Goal: Check status: Check status

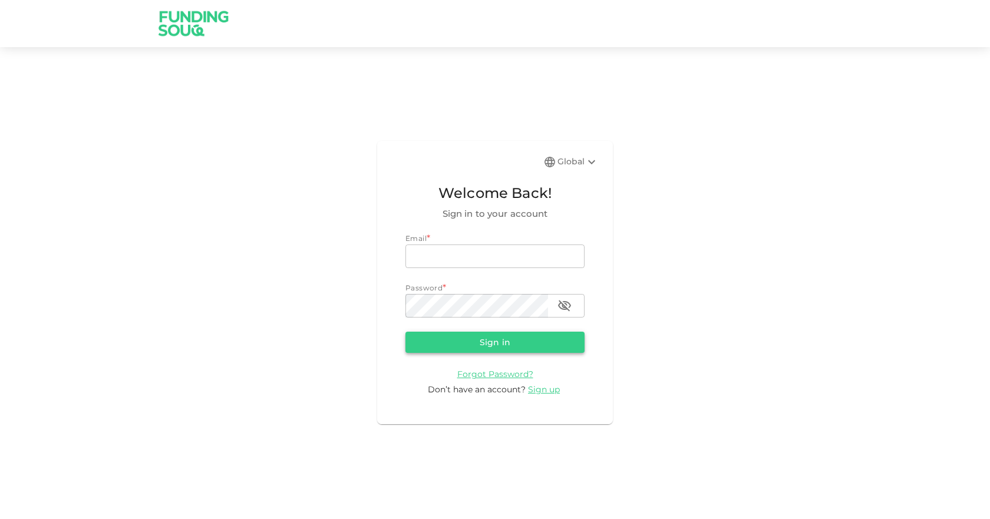
type input "[EMAIL_ADDRESS][DOMAIN_NAME]"
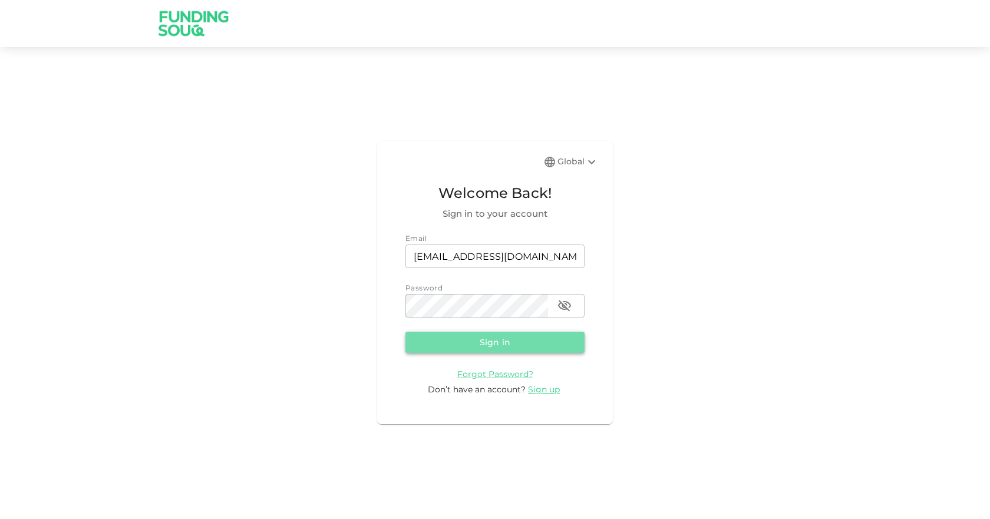
click at [473, 344] on button "Sign in" at bounding box center [494, 342] width 179 height 21
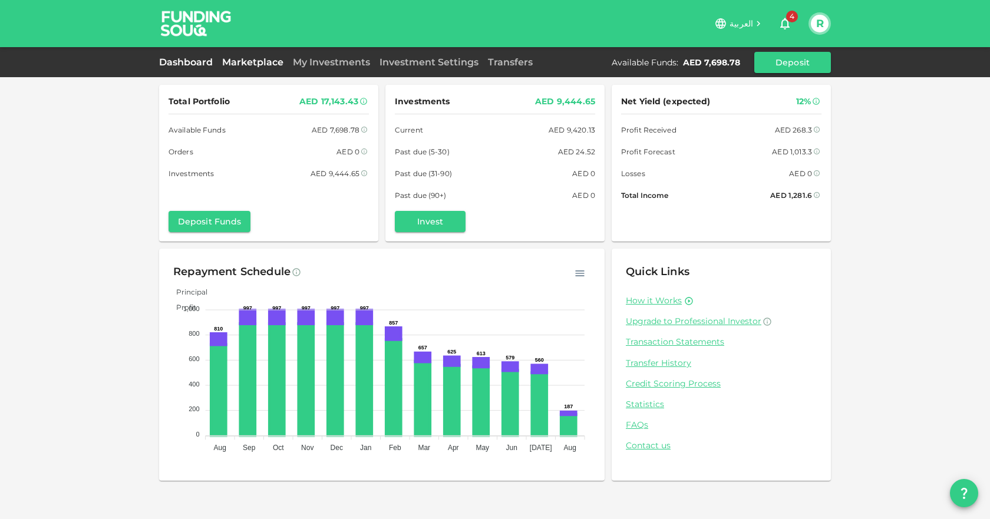
click at [242, 59] on link "Marketplace" at bounding box center [252, 62] width 71 height 11
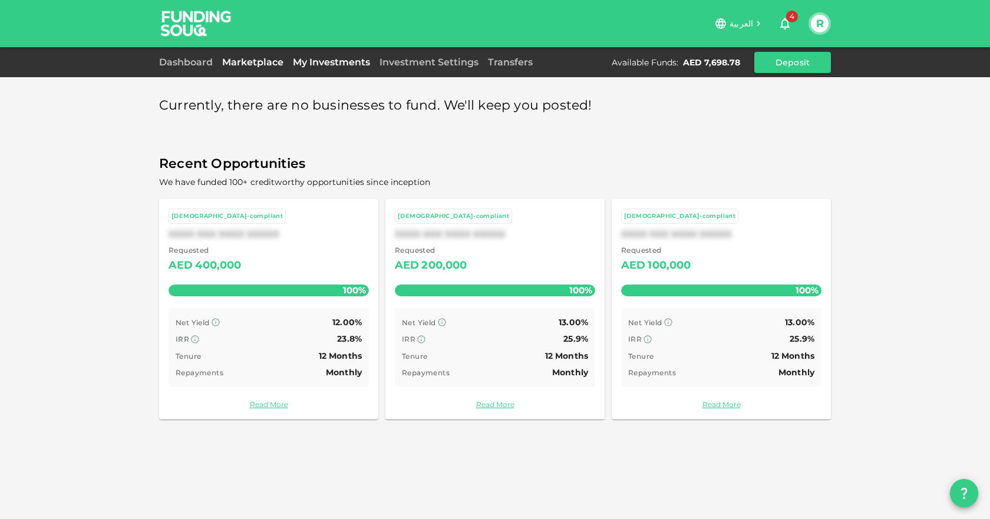
click at [341, 61] on link "My Investments" at bounding box center [331, 62] width 87 height 11
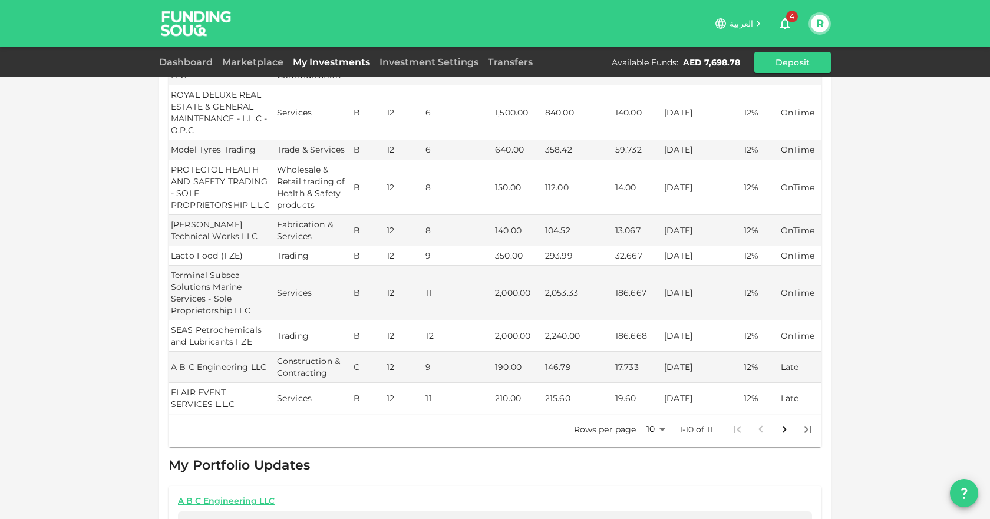
scroll to position [236, 0]
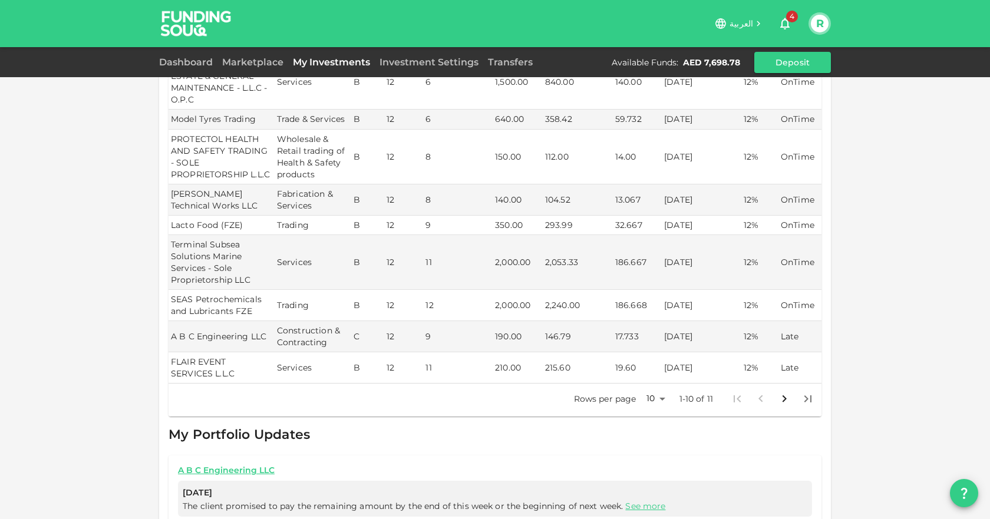
click at [660, 384] on body "العربية 4 R Dashboard Marketplace My Investments Investment Settings Transfers …" at bounding box center [495, 259] width 990 height 519
click at [657, 424] on li "25" at bounding box center [650, 424] width 35 height 21
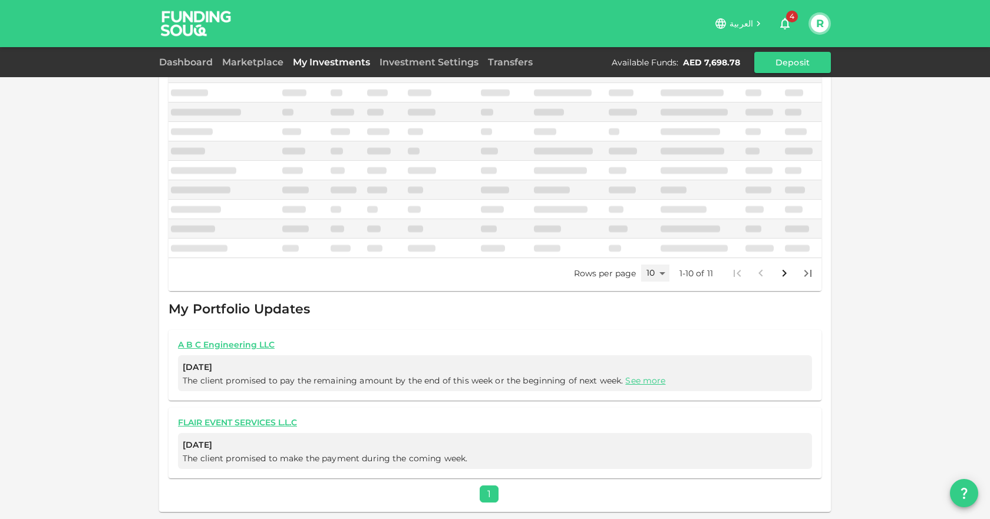
scroll to position [179, 0]
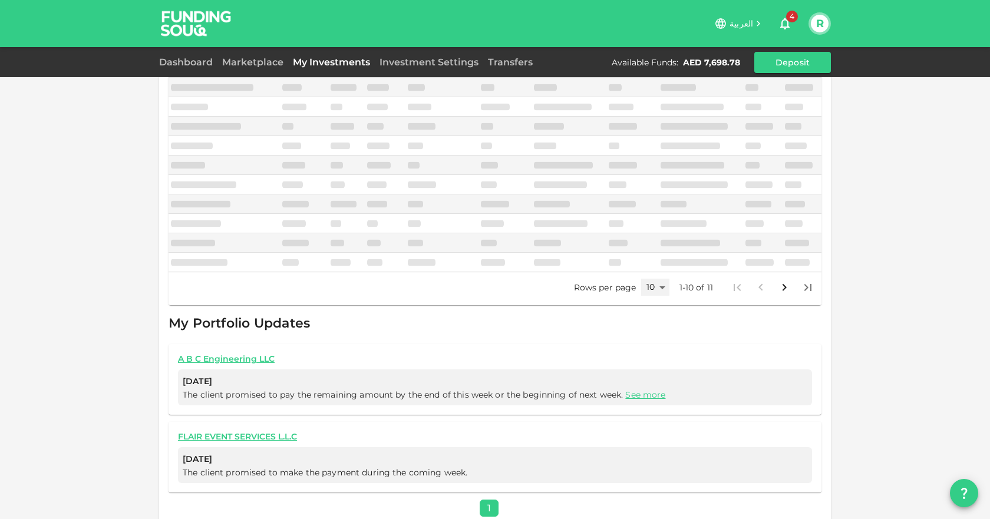
type input "25"
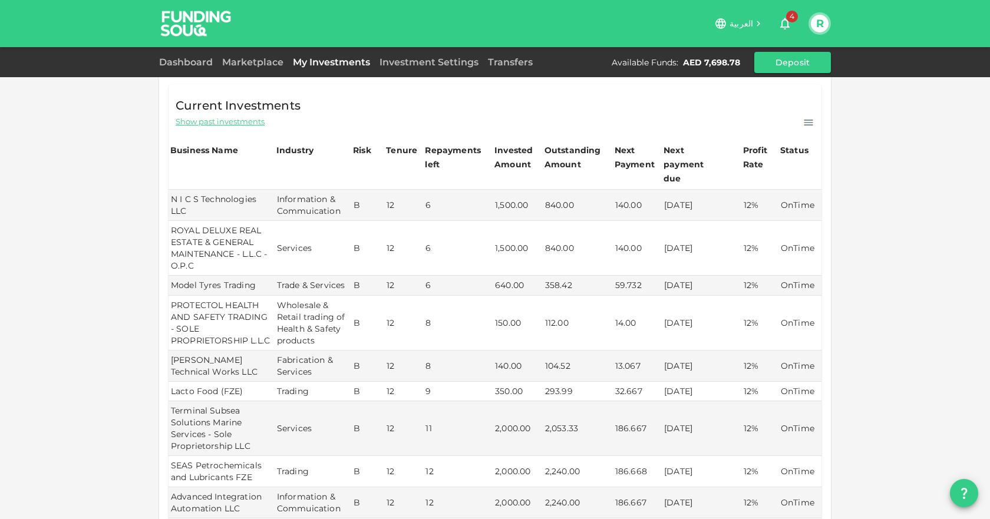
scroll to position [2, 0]
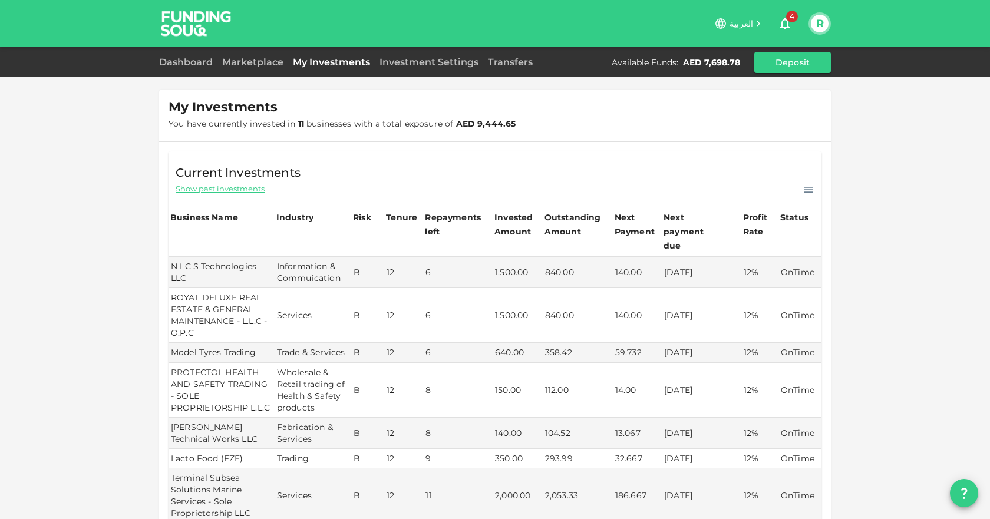
click at [169, 363] on td "PROTECTOL HEALTH AND SAFETY TRADING - SOLE PROPRIETORSHIP L.L.C" at bounding box center [222, 390] width 106 height 55
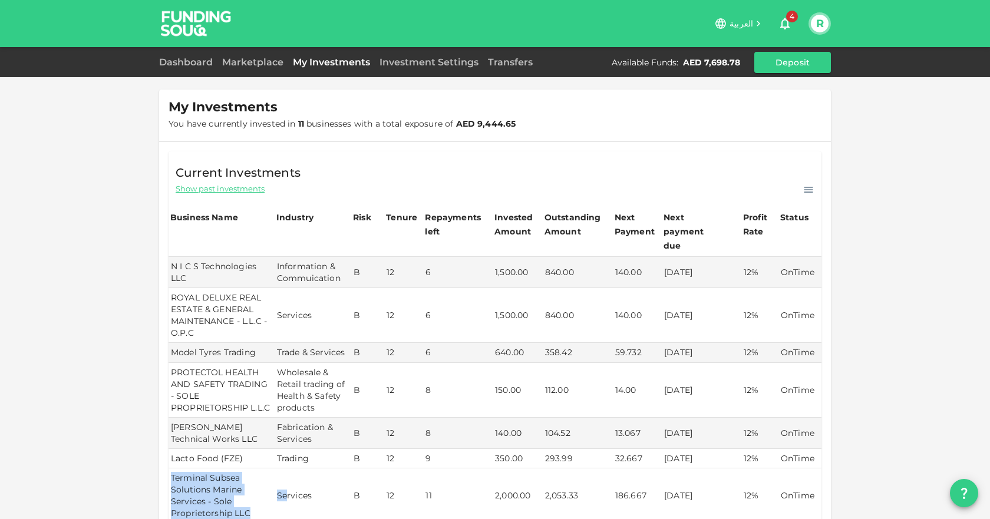
drag, startPoint x: 167, startPoint y: 463, endPoint x: 283, endPoint y: 483, distance: 117.8
click at [283, 483] on tr "Terminal Subsea Solutions Marine Services - Sole Proprietorship LLC Services B …" at bounding box center [495, 495] width 653 height 55
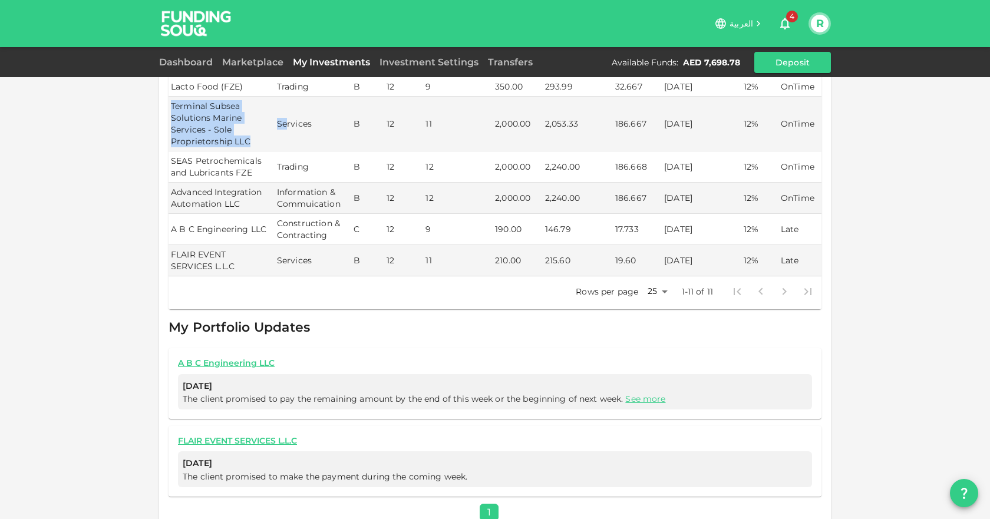
scroll to position [378, 0]
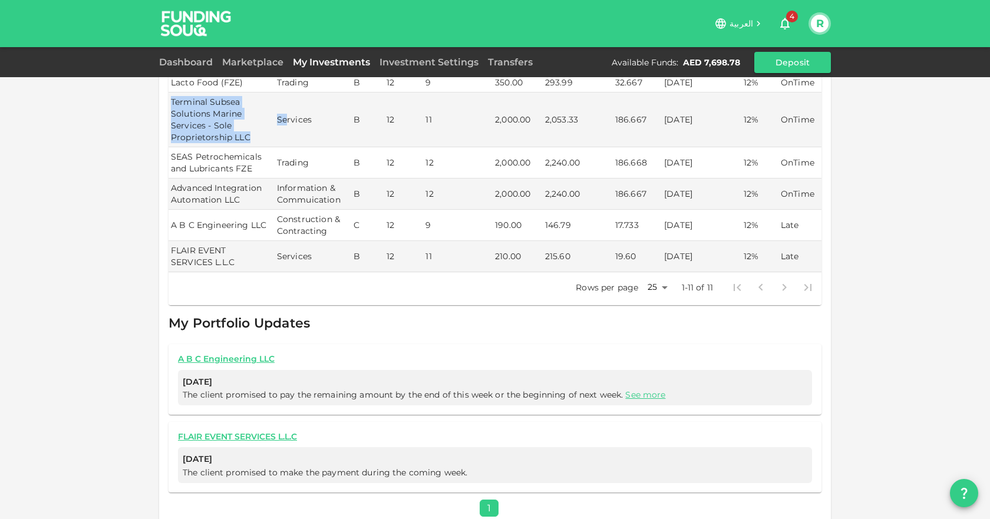
drag, startPoint x: 660, startPoint y: 205, endPoint x: 697, endPoint y: 210, distance: 37.4
click at [697, 210] on td "[DATE]" at bounding box center [702, 225] width 80 height 31
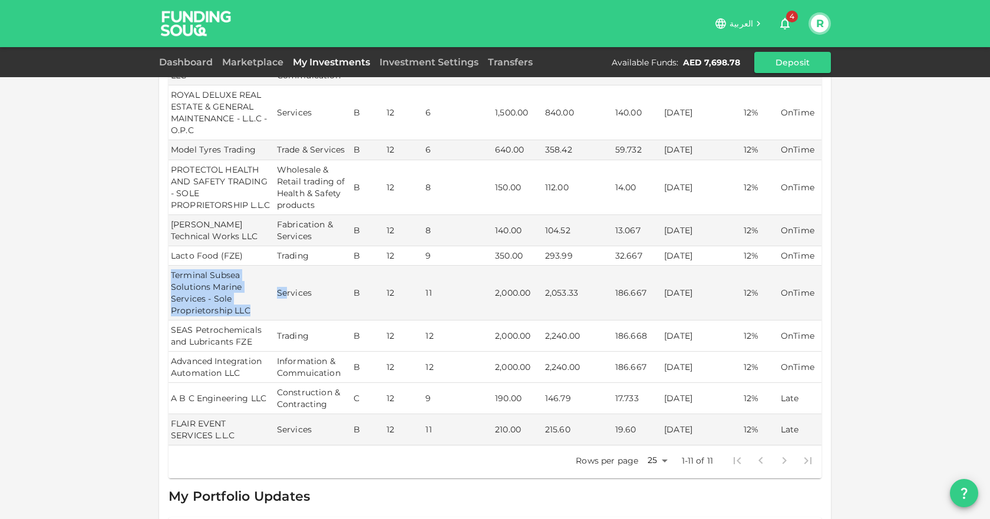
scroll to position [236, 0]
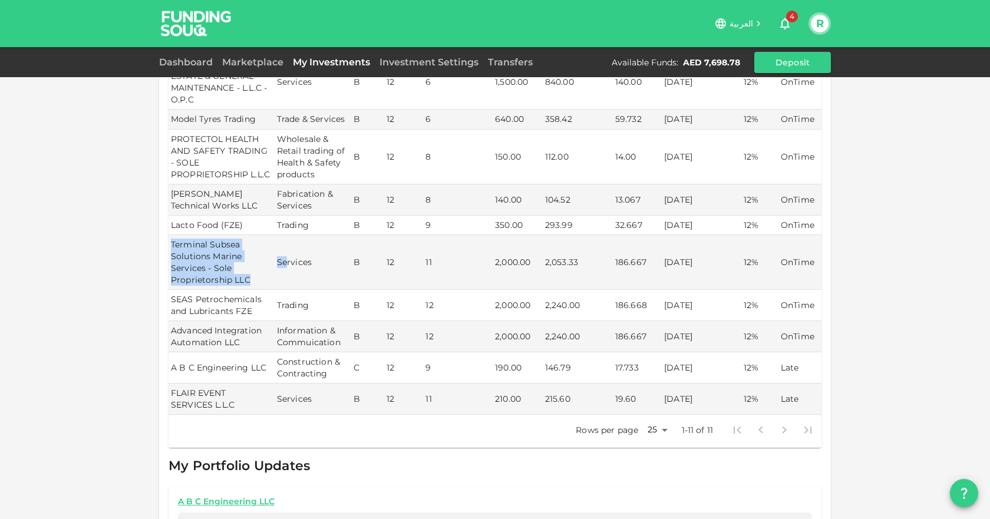
click at [677, 354] on td "[DATE]" at bounding box center [702, 367] width 80 height 31
drag, startPoint x: 661, startPoint y: 354, endPoint x: 701, endPoint y: 352, distance: 40.1
click at [701, 352] on td "[DATE]" at bounding box center [702, 367] width 80 height 31
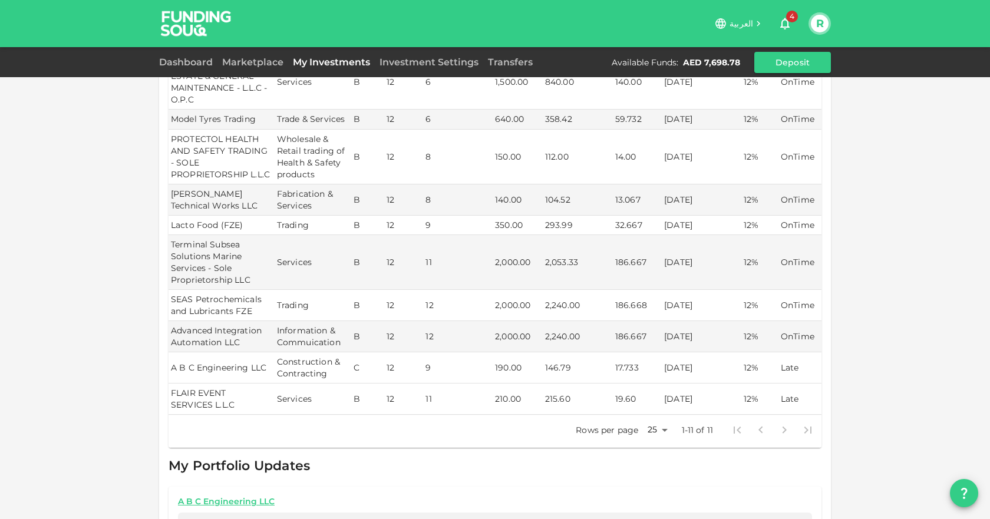
drag, startPoint x: 661, startPoint y: 385, endPoint x: 705, endPoint y: 385, distance: 44.2
click at [705, 385] on td "[DATE]" at bounding box center [702, 399] width 80 height 31
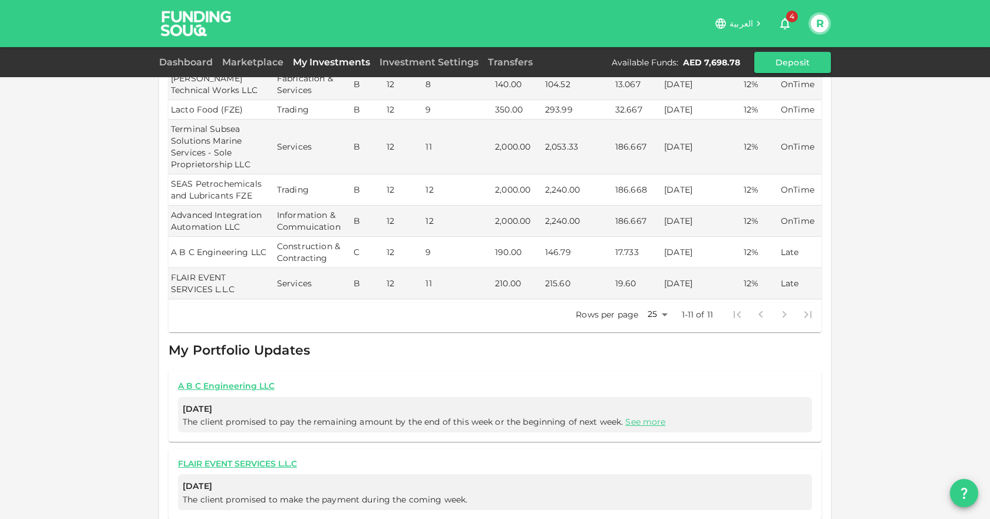
scroll to position [354, 0]
click at [640, 414] on link "See more" at bounding box center [645, 419] width 40 height 11
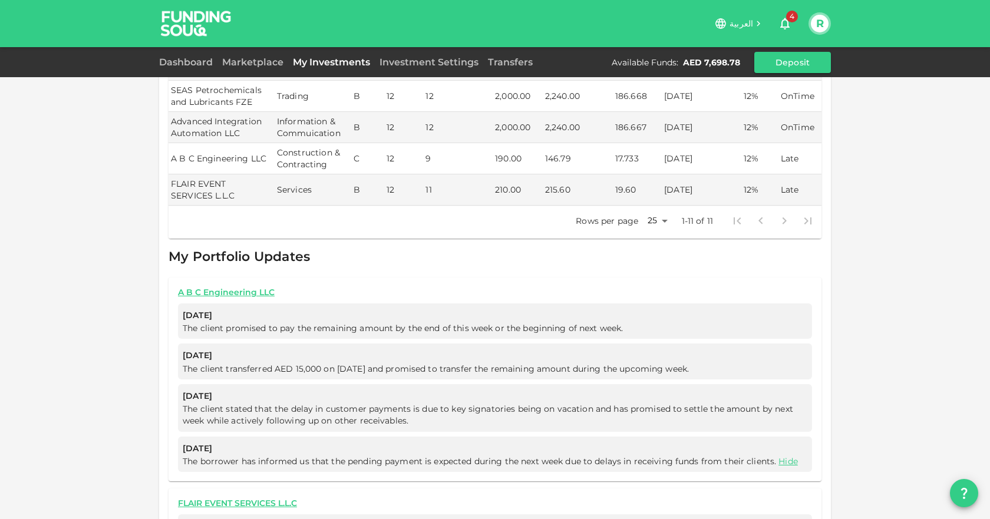
scroll to position [471, 0]
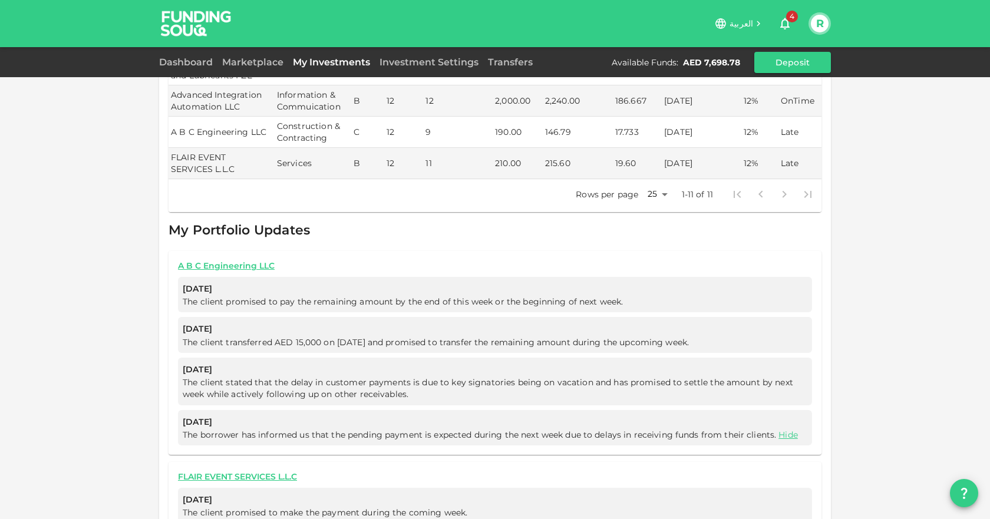
drag, startPoint x: 179, startPoint y: 407, endPoint x: 229, endPoint y: 407, distance: 50.1
click at [229, 415] on span "[DATE]" at bounding box center [495, 422] width 625 height 15
click at [202, 430] on span "The borrower has informed us that the pending payment is expected during the ne…" at bounding box center [491, 435] width 617 height 11
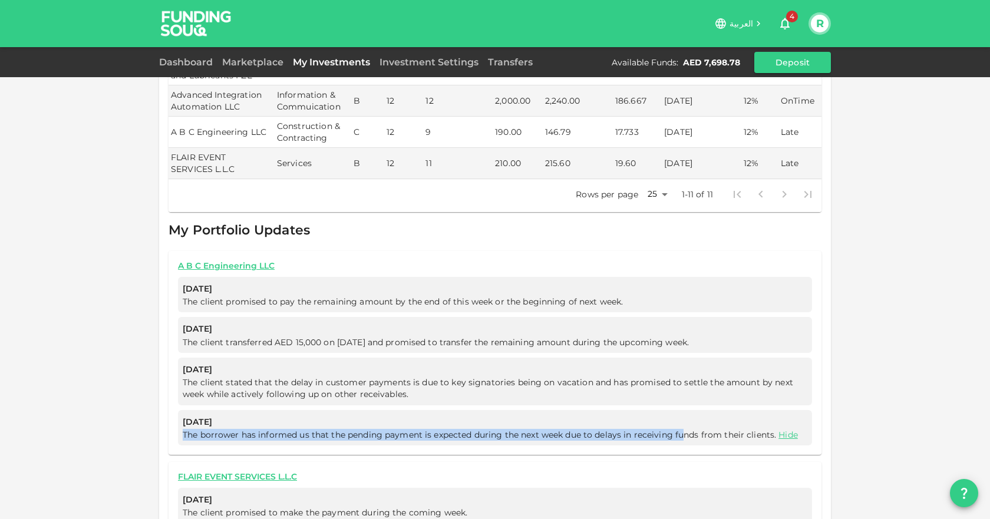
drag, startPoint x: 177, startPoint y: 420, endPoint x: 680, endPoint y: 421, distance: 503.2
click at [679, 421] on div "[DATE] The borrower has informed us that the pending payment is expected during…" at bounding box center [495, 428] width 634 height 36
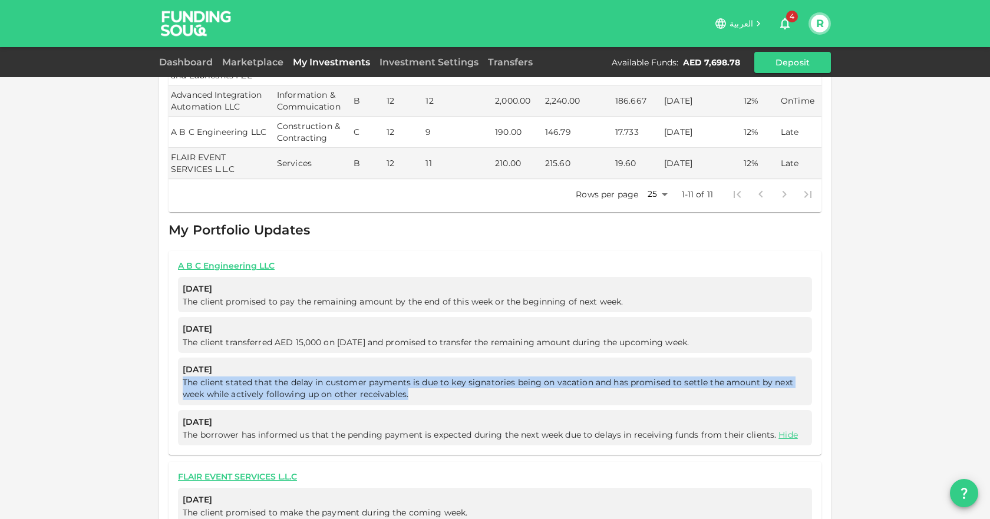
drag, startPoint x: 177, startPoint y: 365, endPoint x: 760, endPoint y: 378, distance: 582.9
click at [760, 378] on div "[DATE] The client stated that the delay in customer payments is due to key sign…" at bounding box center [495, 382] width 634 height 48
click at [253, 379] on span "The client stated that the delay in customer payments is due to key signatories…" at bounding box center [488, 388] width 610 height 22
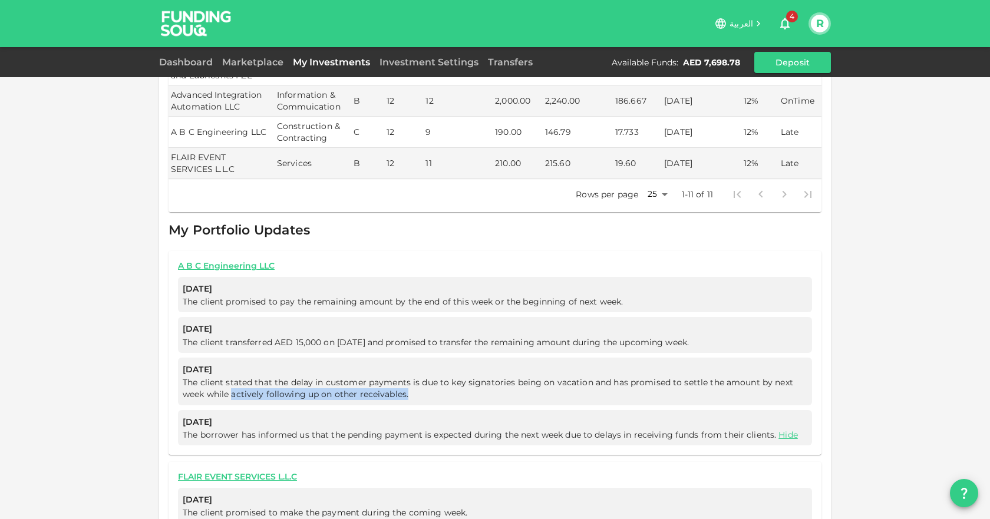
drag, startPoint x: 229, startPoint y: 378, endPoint x: 435, endPoint y: 374, distance: 206.9
click at [425, 377] on span "The client stated that the delay in customer payments is due to key signatories…" at bounding box center [495, 389] width 625 height 24
drag, startPoint x: 322, startPoint y: 328, endPoint x: 696, endPoint y: 330, distance: 373.6
click at [693, 337] on span "The client transferred AED 15,000 on [DATE] and promised to transfer the remain…" at bounding box center [438, 342] width 511 height 11
click at [453, 358] on div "[DATE] The client stated that the delay in customer payments is due to key sign…" at bounding box center [495, 382] width 634 height 48
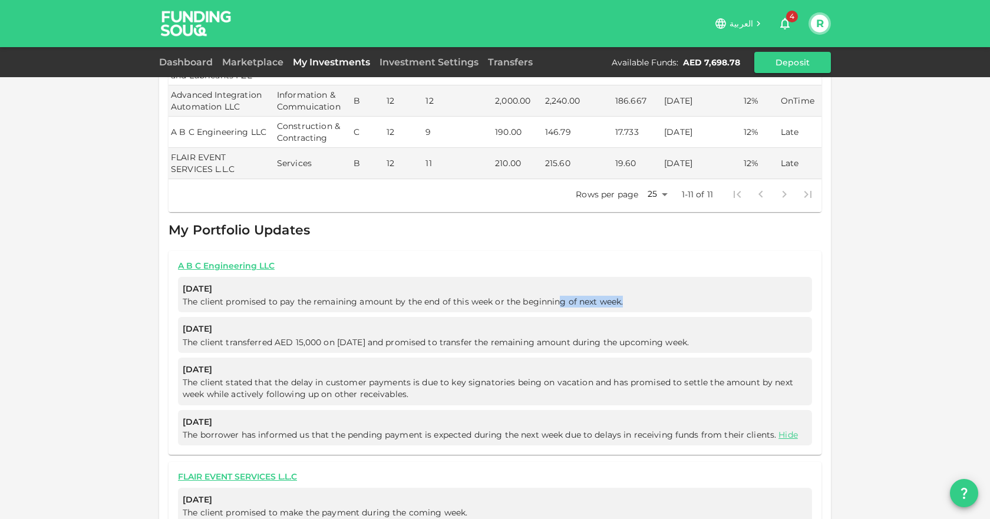
drag, startPoint x: 620, startPoint y: 288, endPoint x: 556, endPoint y: 289, distance: 64.2
click at [556, 296] on span "The client promised to pay the remaining amount by the end of this week or the …" at bounding box center [405, 301] width 445 height 11
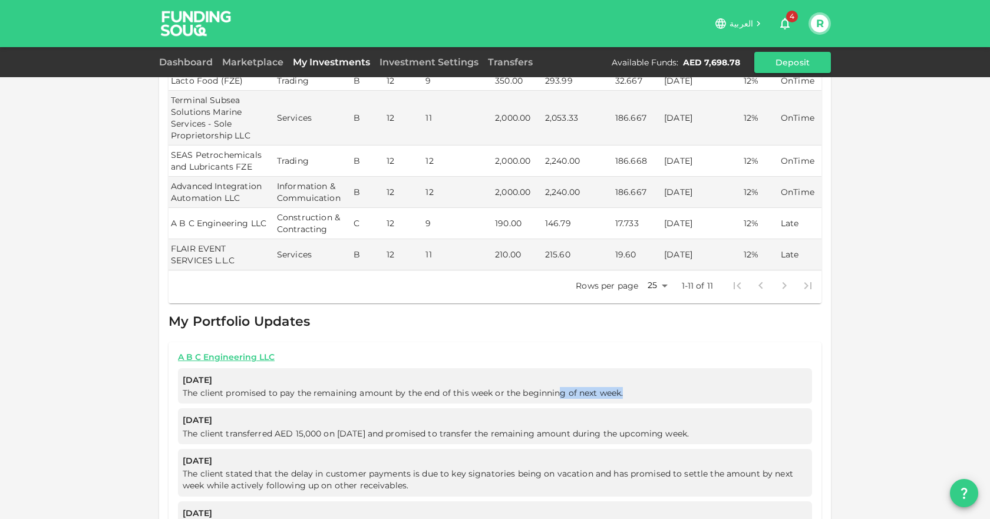
scroll to position [354, 0]
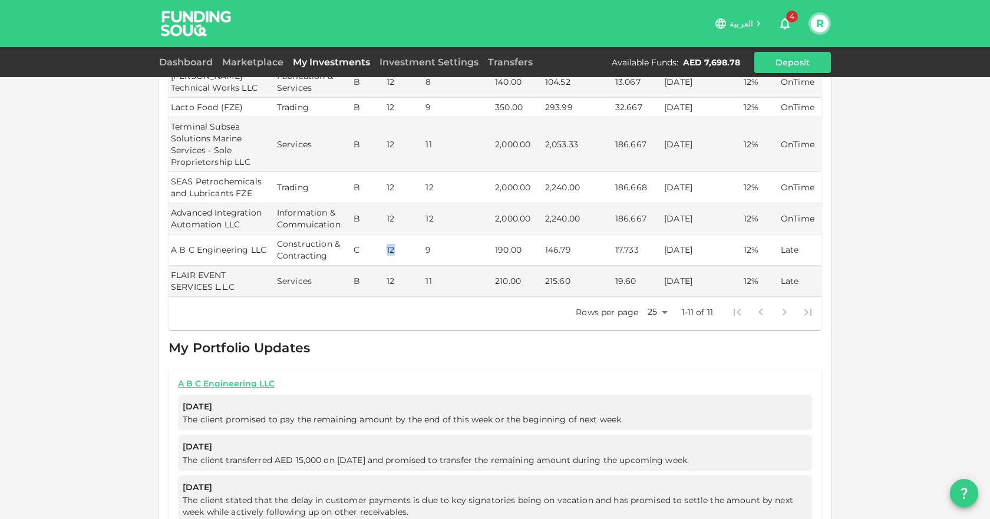
drag, startPoint x: 384, startPoint y: 235, endPoint x: 390, endPoint y: 235, distance: 6.5
click at [390, 235] on td "12" at bounding box center [403, 250] width 39 height 31
click at [390, 236] on td "12" at bounding box center [403, 250] width 39 height 31
drag, startPoint x: 382, startPoint y: 234, endPoint x: 425, endPoint y: 234, distance: 42.4
click at [425, 235] on tr "A B C Engineering LLC Construction & Contracting C 12 9 190.00 146.79 17.733 [D…" at bounding box center [495, 250] width 653 height 31
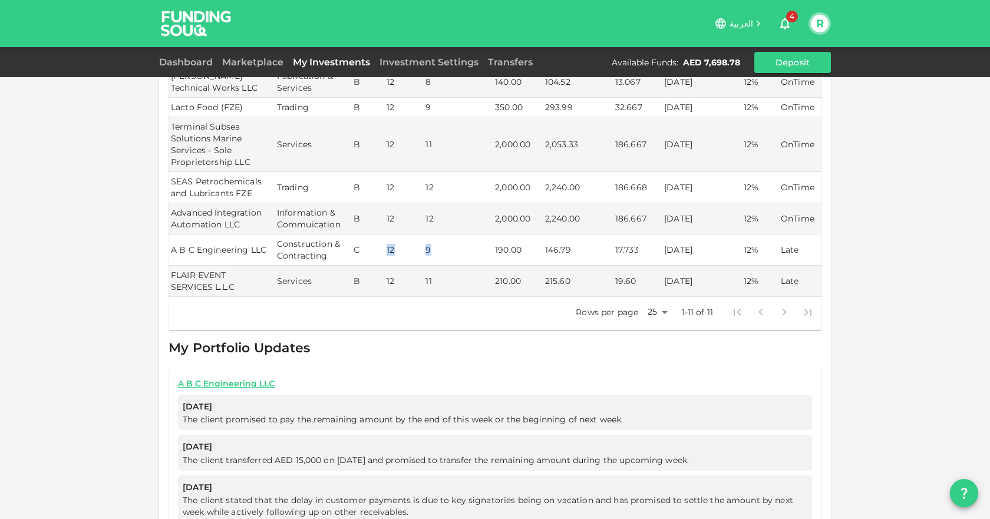
click at [384, 237] on td "12" at bounding box center [403, 250] width 39 height 31
drag, startPoint x: 380, startPoint y: 233, endPoint x: 427, endPoint y: 235, distance: 46.6
click at [427, 235] on tr "A B C Engineering LLC Construction & Contracting C 12 9 190.00 146.79 17.733 [D…" at bounding box center [495, 250] width 653 height 31
click at [415, 237] on td "12" at bounding box center [403, 250] width 39 height 31
click at [426, 235] on td "9" at bounding box center [458, 250] width 70 height 31
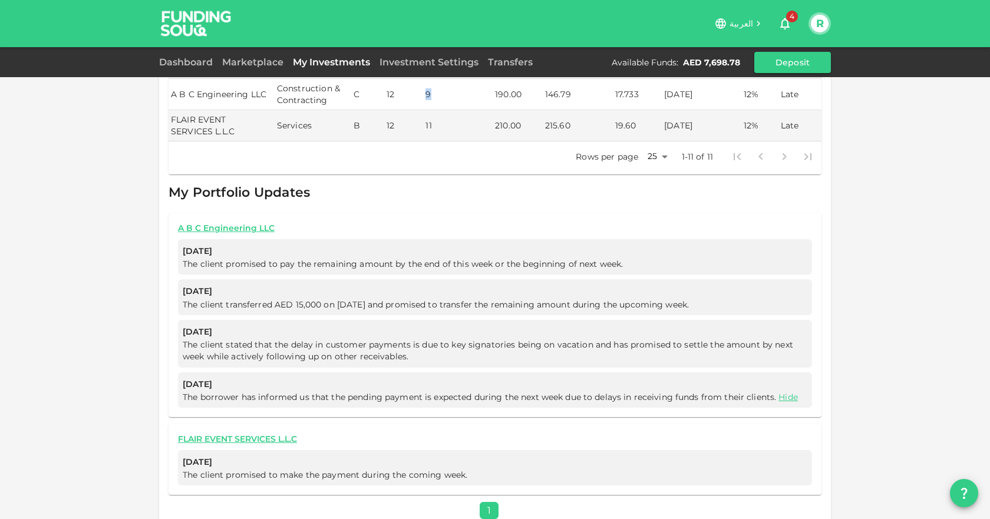
scroll to position [511, 0]
drag, startPoint x: 275, startPoint y: 457, endPoint x: 372, endPoint y: 459, distance: 97.2
click at [372, 467] on span "The client promised to make the payment during the coming week." at bounding box center [325, 472] width 285 height 11
click at [421, 467] on span "The client promised to make the payment during the coming week." at bounding box center [325, 472] width 285 height 11
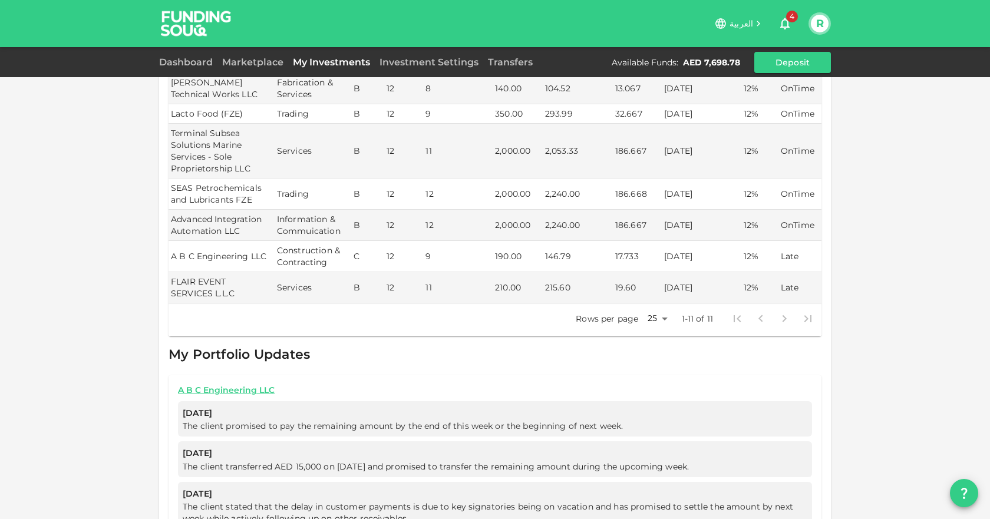
scroll to position [335, 0]
